Goal: Download file/media

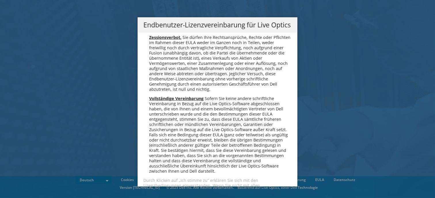
scroll to position [2828, 0]
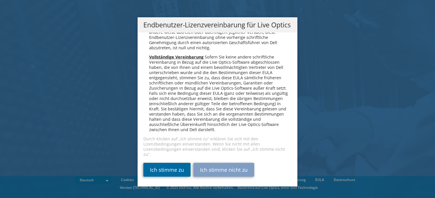
click at [173, 167] on link "Ich stimme zu" at bounding box center [166, 170] width 47 height 14
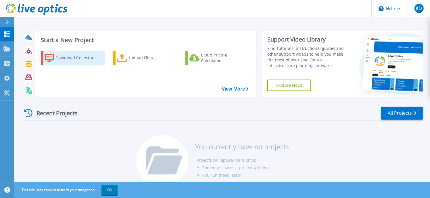
click at [71, 60] on div "Download Collector" at bounding box center [79, 58] width 46 height 12
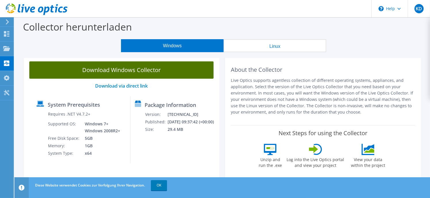
click at [140, 72] on link "Download Windows Collector" at bounding box center [121, 69] width 184 height 17
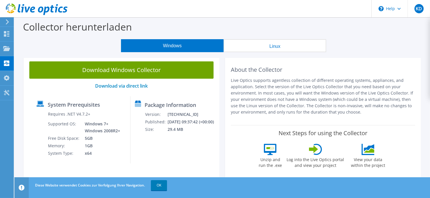
click at [270, 47] on button "Linux" at bounding box center [275, 45] width 103 height 13
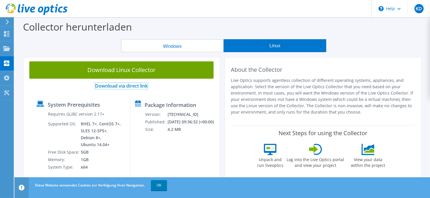
drag, startPoint x: 132, startPoint y: 87, endPoint x: 140, endPoint y: 86, distance: 8.1
click at [132, 87] on link "Download via direct link" at bounding box center [121, 86] width 53 height 6
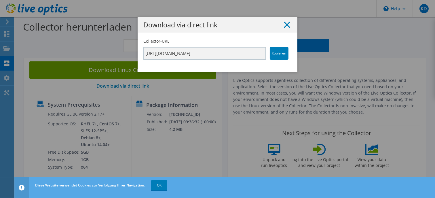
click at [284, 25] on icon at bounding box center [287, 25] width 6 height 6
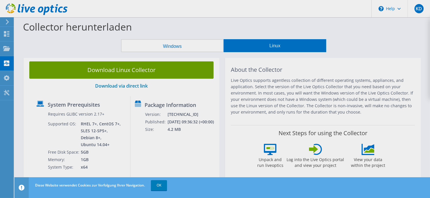
click at [114, 69] on div at bounding box center [215, 99] width 430 height 198
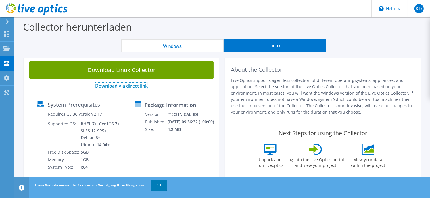
click at [122, 84] on link "Download via direct link" at bounding box center [121, 86] width 53 height 6
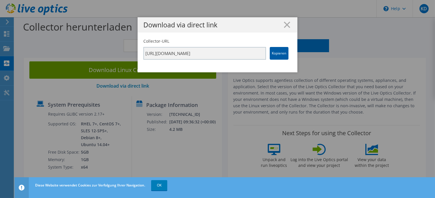
click at [270, 53] on link "Kopieren" at bounding box center [279, 53] width 19 height 13
click at [284, 26] on line at bounding box center [287, 25] width 6 height 6
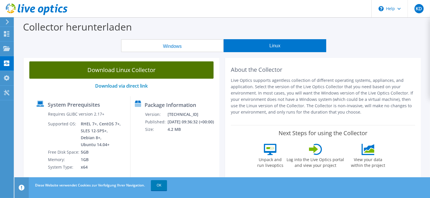
click at [131, 67] on link "Download Linux Collector" at bounding box center [121, 69] width 184 height 17
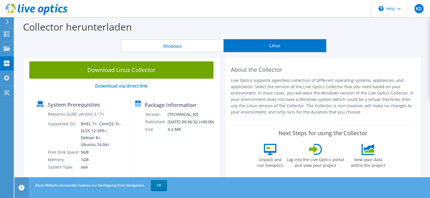
click at [35, 7] on use at bounding box center [37, 9] width 62 height 12
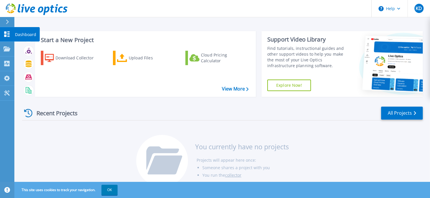
click at [5, 36] on icon at bounding box center [6, 33] width 5 height 5
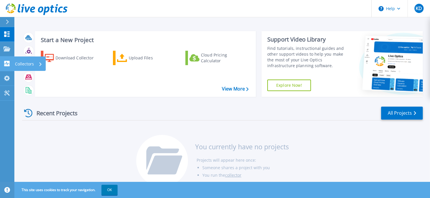
click at [31, 64] on p "Collectors" at bounding box center [24, 63] width 19 height 15
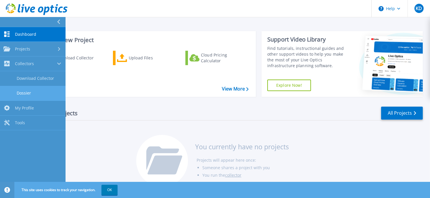
click at [37, 90] on link "Dossier" at bounding box center [33, 93] width 66 height 15
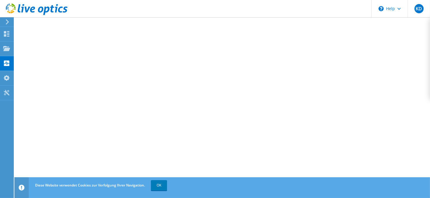
click at [21, 9] on icon at bounding box center [37, 9] width 62 height 12
